Goal: Use online tool/utility: Use online tool/utility

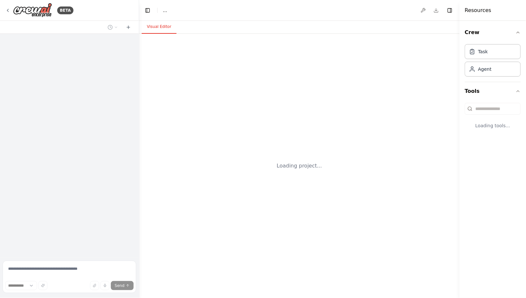
select select "****"
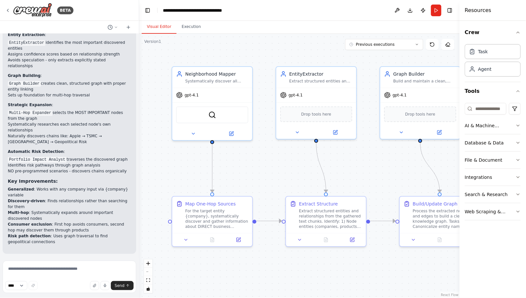
scroll to position [1168, 0]
click at [186, 32] on button "Execution" at bounding box center [191, 27] width 30 height 14
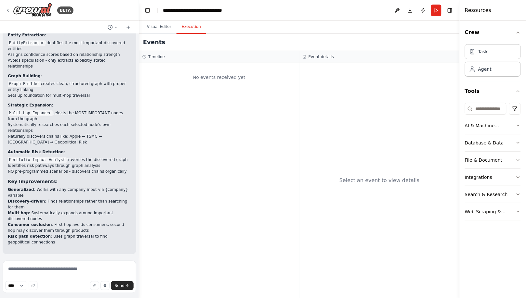
scroll to position [0, 0]
click at [164, 27] on button "Visual Editor" at bounding box center [159, 27] width 35 height 14
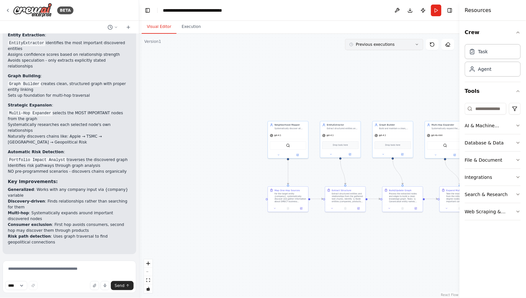
click at [376, 46] on span "Previous executions" at bounding box center [375, 44] width 39 height 5
click at [373, 54] on div "1h 35m ago" at bounding box center [388, 56] width 65 height 5
click at [382, 58] on div "1h 35m ago" at bounding box center [388, 56] width 65 height 5
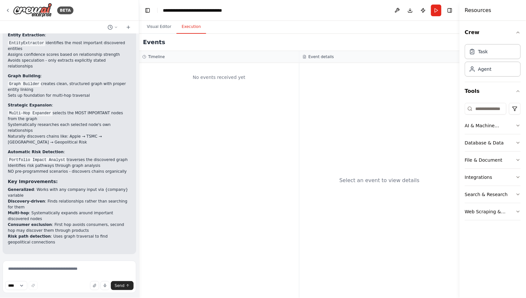
click at [193, 28] on button "Execution" at bounding box center [191, 27] width 30 height 14
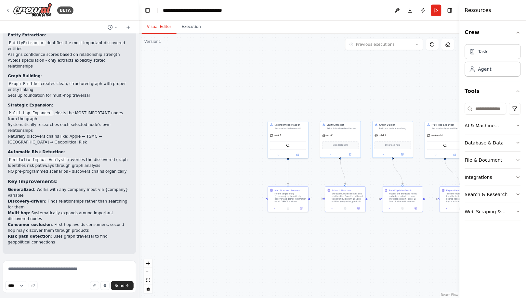
click at [151, 25] on button "Visual Editor" at bounding box center [159, 27] width 35 height 14
click at [416, 49] on button "1h 35m ago" at bounding box center [384, 44] width 78 height 11
click at [403, 61] on button "Clear selection" at bounding box center [384, 56] width 78 height 11
click at [403, 61] on div ".deletable-edge-delete-btn { width: 20px; height: 20px; border: 0px solid #ffff…" at bounding box center [299, 166] width 320 height 265
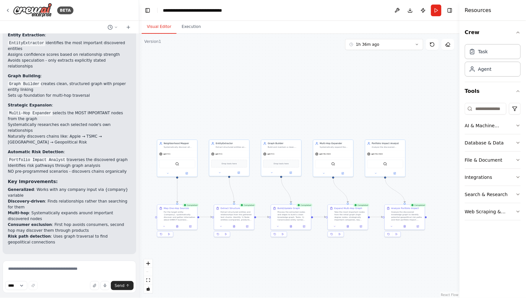
drag, startPoint x: 407, startPoint y: 122, endPoint x: 295, endPoint y: 110, distance: 112.5
click at [295, 110] on div ".deletable-edge-delete-btn { width: 20px; height: 20px; border: 0px solid #ffff…" at bounding box center [299, 166] width 320 height 265
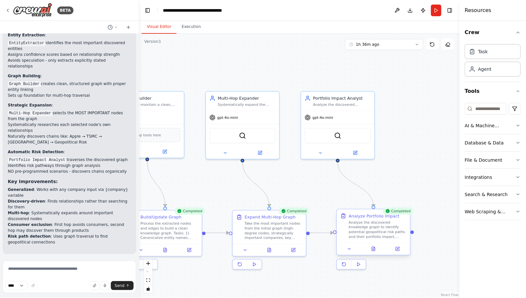
click at [400, 216] on div "Analyze Portfolio Impact" at bounding box center [378, 216] width 58 height 6
click at [400, 212] on div "Completed" at bounding box center [398, 211] width 30 height 7
click at [190, 28] on button "Execution" at bounding box center [191, 27] width 30 height 14
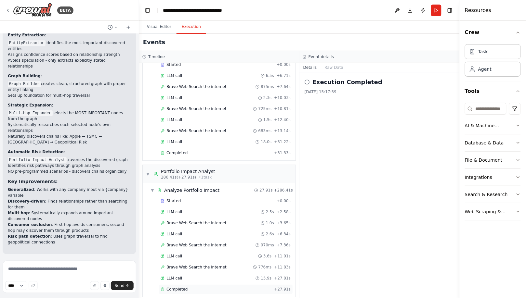
click at [191, 285] on div "Completed + 27.91s" at bounding box center [225, 290] width 135 height 10
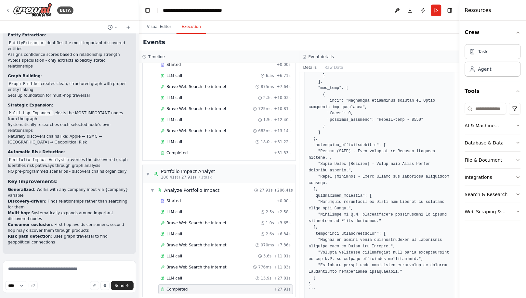
scroll to position [305, 0]
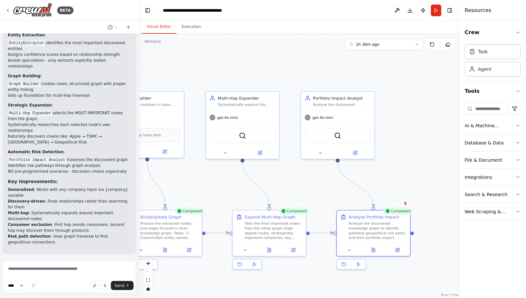
click at [164, 29] on button "Visual Editor" at bounding box center [159, 27] width 35 height 14
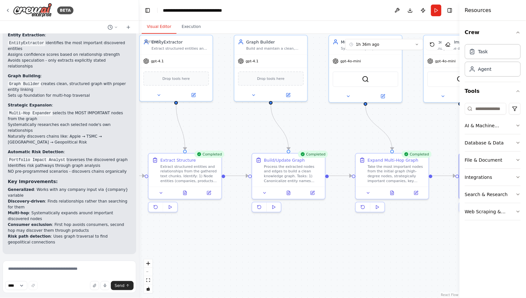
drag, startPoint x: 209, startPoint y: 187, endPoint x: 327, endPoint y: 113, distance: 139.4
click at [328, 114] on div ".deletable-edge-delete-btn { width: 20px; height: 20px; border: 0px solid #ffff…" at bounding box center [299, 166] width 320 height 265
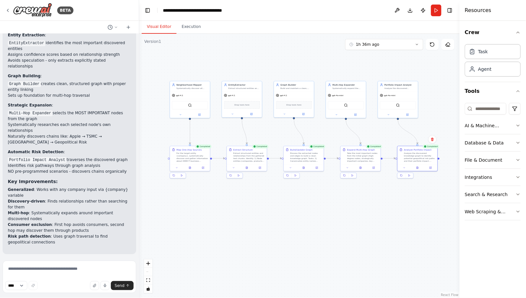
drag, startPoint x: 327, startPoint y: 113, endPoint x: 327, endPoint y: 133, distance: 19.5
click at [327, 133] on div ".deletable-edge-delete-btn { width: 20px; height: 20px; border: 0px solid #ffff…" at bounding box center [299, 166] width 320 height 265
click at [508, 128] on div "AI & Machine Learning" at bounding box center [490, 126] width 51 height 7
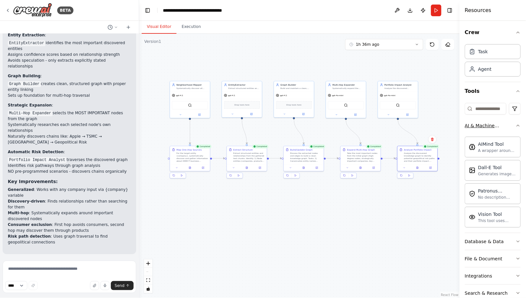
click at [508, 128] on div "AI & Machine Learning" at bounding box center [490, 126] width 51 height 7
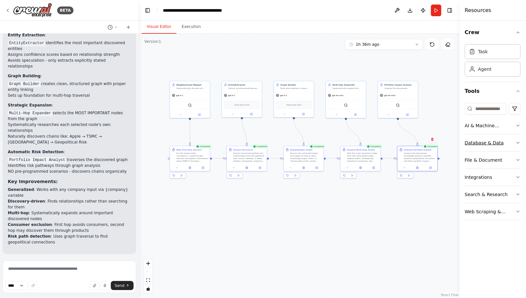
click at [499, 140] on div "Database & Data" at bounding box center [484, 143] width 39 height 7
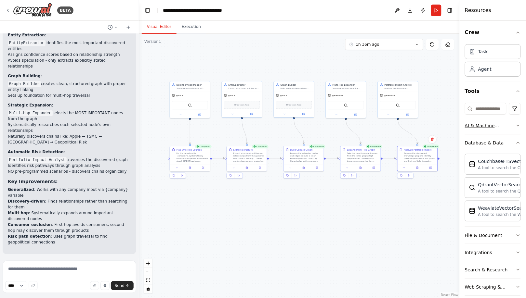
click at [494, 128] on div "AI & Machine Learning" at bounding box center [490, 126] width 51 height 7
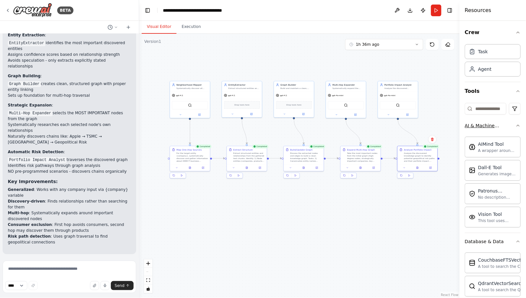
click at [492, 128] on div "AI & Machine Learning" at bounding box center [490, 126] width 51 height 7
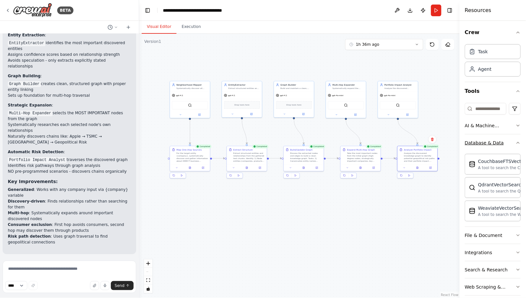
click at [505, 144] on button "Database & Data" at bounding box center [493, 143] width 56 height 17
